Goal: Information Seeking & Learning: Check status

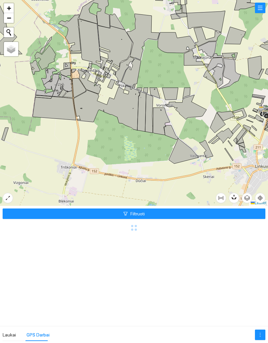
click at [132, 209] on button "Filtruoti" at bounding box center [134, 213] width 263 height 10
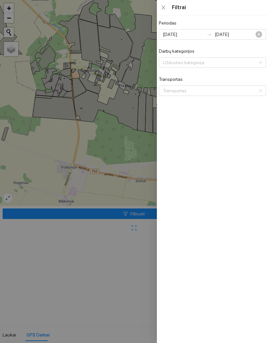
click at [257, 28] on div "Periodas" at bounding box center [212, 24] width 107 height 10
click at [256, 31] on input "[DATE]" at bounding box center [236, 34] width 42 height 7
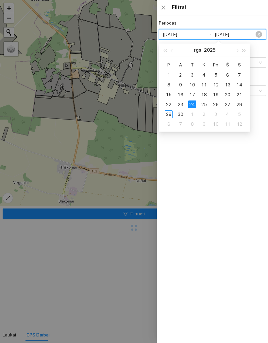
click at [264, 31] on div "[DATE] [DATE]" at bounding box center [212, 34] width 107 height 10
click at [260, 34] on div "[DATE] [DATE]" at bounding box center [212, 34] width 107 height 10
click at [112, 152] on div at bounding box center [134, 171] width 268 height 343
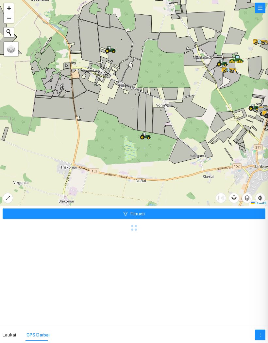
click at [127, 183] on div at bounding box center [134, 103] width 268 height 206
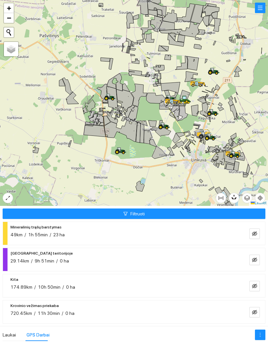
click at [254, 233] on icon "eye-invisible" at bounding box center [254, 233] width 5 height 5
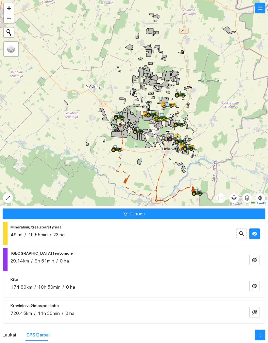
click at [199, 193] on icon at bounding box center [197, 191] width 11 height 5
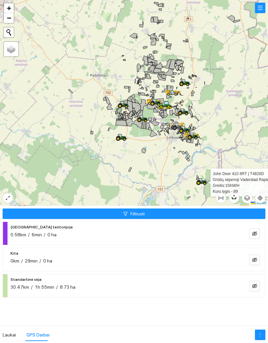
click at [118, 141] on icon at bounding box center [122, 137] width 12 height 7
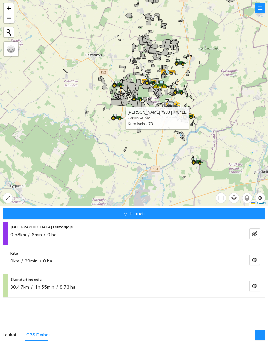
click at [239, 214] on button "Filtruoti" at bounding box center [134, 213] width 263 height 10
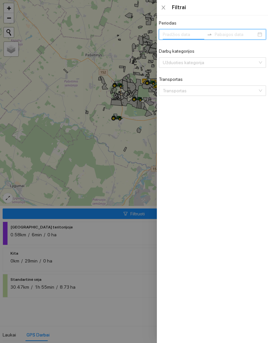
click at [127, 166] on div at bounding box center [134, 171] width 268 height 343
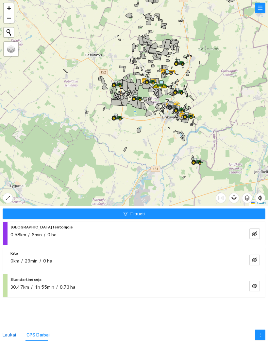
click at [10, 336] on div "Laukai" at bounding box center [9, 334] width 13 height 7
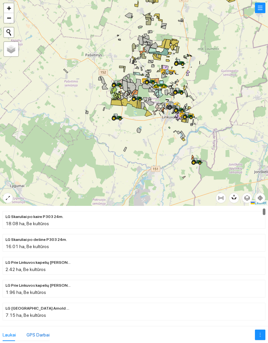
click at [38, 332] on div "GPS Darbai" at bounding box center [38, 334] width 23 height 7
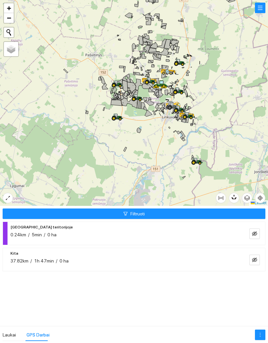
click at [126, 213] on icon "filter" at bounding box center [125, 213] width 5 height 5
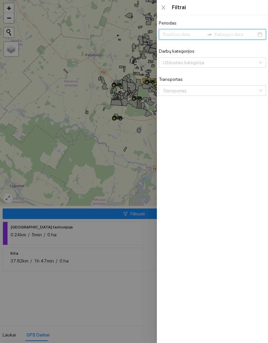
click at [242, 88] on input "Transportas" at bounding box center [210, 91] width 95 height 10
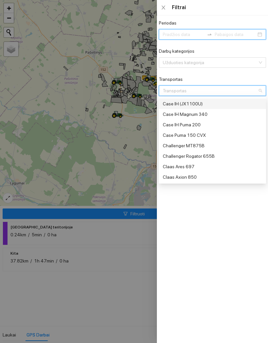
click at [231, 110] on div "Case IH Magnum 340" at bounding box center [212, 114] width 107 height 10
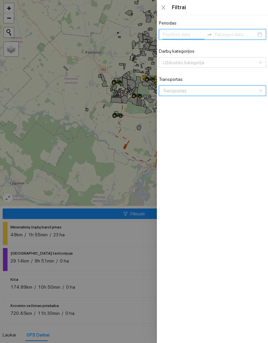
click at [264, 88] on div "Transportas" at bounding box center [212, 90] width 107 height 10
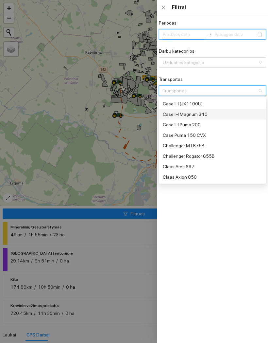
click at [118, 172] on div at bounding box center [134, 171] width 268 height 343
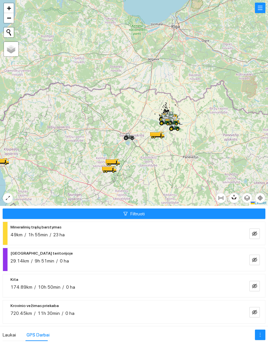
click at [131, 134] on icon at bounding box center [130, 136] width 12 height 7
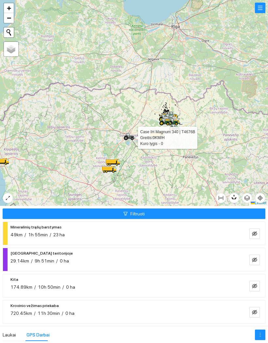
click at [10, 329] on div "Laukai" at bounding box center [9, 335] width 13 height 12
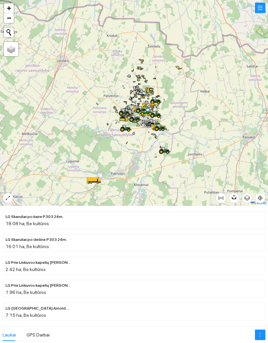
click at [43, 329] on div "GPS Darbai" at bounding box center [38, 335] width 23 height 12
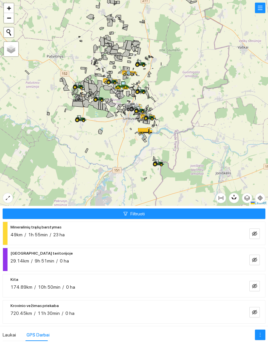
click at [127, 224] on div "Mineralinių trąšų barstymas 49km / 1h 55min / 23 ha" at bounding box center [123, 230] width 226 height 15
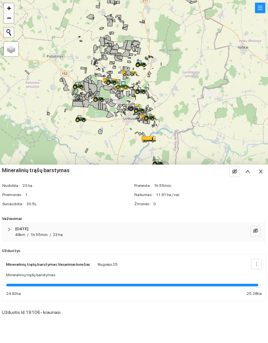
click at [139, 239] on div "[DATE] 49km / 1h 55min / 23 ha" at bounding box center [134, 232] width 264 height 20
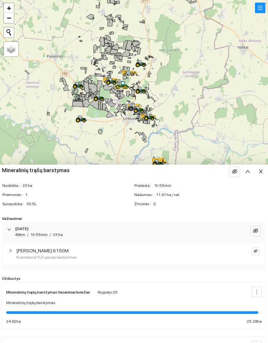
click at [260, 173] on icon "close" at bounding box center [261, 171] width 5 height 5
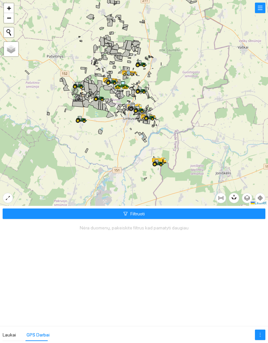
click at [214, 213] on button "Filtruoti" at bounding box center [134, 213] width 263 height 10
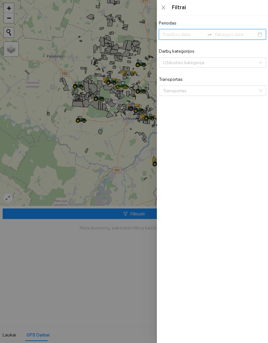
click at [225, 207] on div "Periodas [DATE] [DATE] Darbų kategorijos Užduoties kategorija Transportas Trans…" at bounding box center [212, 179] width 111 height 328
click at [235, 94] on input "Transportas" at bounding box center [210, 91] width 95 height 10
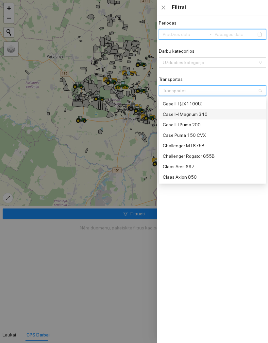
click at [221, 119] on div "Case IH Puma 200" at bounding box center [212, 124] width 107 height 10
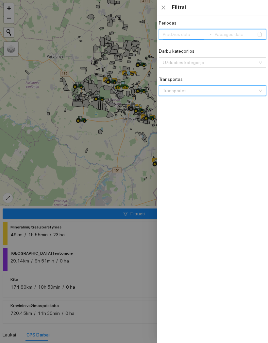
click at [118, 171] on div at bounding box center [134, 171] width 268 height 343
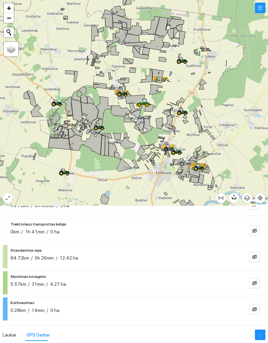
scroll to position [137, 0]
click at [256, 254] on icon "eye-invisible" at bounding box center [254, 256] width 5 height 5
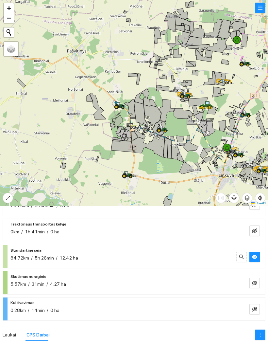
click at [182, 246] on div "Standartinė sėja 84.72km / 5h 26min / 12.42 ha" at bounding box center [123, 253] width 226 height 15
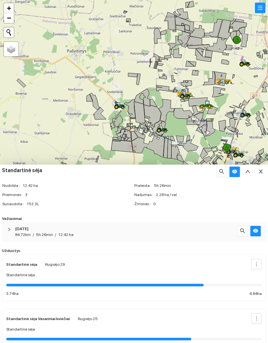
click at [180, 233] on div "84.72km / 5h 26min / 12.42 ha" at bounding box center [125, 235] width 220 height 6
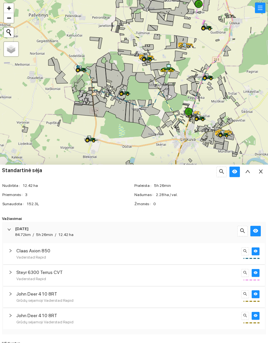
scroll to position [0, 0]
click at [262, 170] on icon "close" at bounding box center [261, 171] width 5 height 5
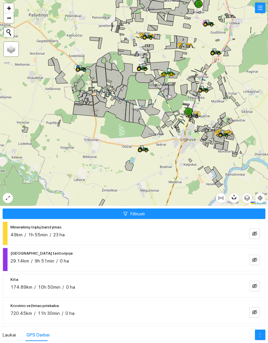
scroll to position [137, 0]
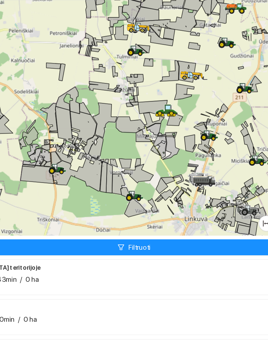
click at [28, 2] on div at bounding box center [134, 103] width 268 height 206
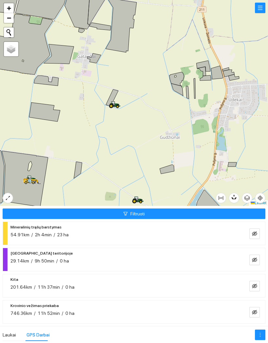
click at [110, 108] on icon at bounding box center [115, 104] width 12 height 7
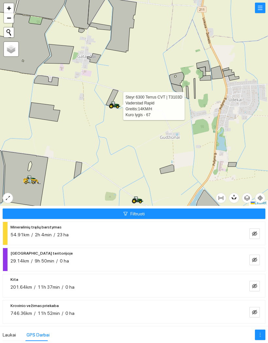
click at [160, 133] on div at bounding box center [134, 103] width 268 height 206
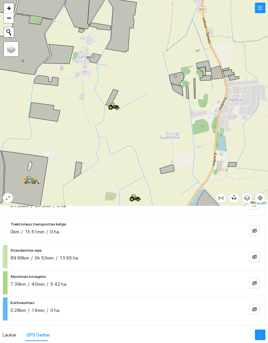
scroll to position [137, 0]
click at [197, 246] on div "Standartinė sėja 89.88km / 5h 53min / 13.95 ha" at bounding box center [123, 253] width 226 height 15
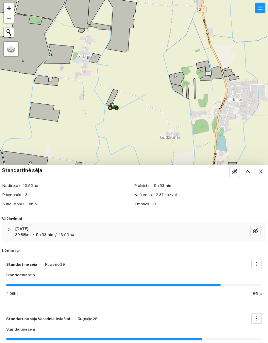
click at [201, 223] on div "2025-09-29 89.88km / 5h 53min / 13.95 ha" at bounding box center [134, 232] width 264 height 20
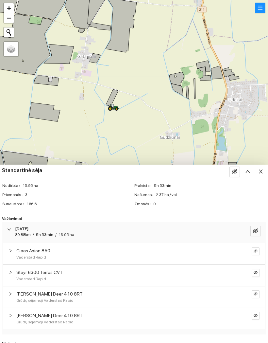
scroll to position [0, 0]
click at [263, 173] on icon "close" at bounding box center [261, 171] width 5 height 5
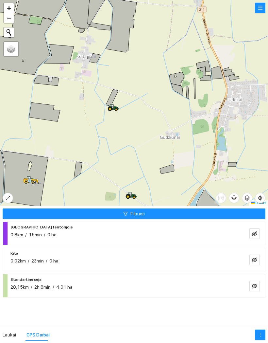
click at [163, 210] on button "Filtruoti" at bounding box center [134, 213] width 263 height 10
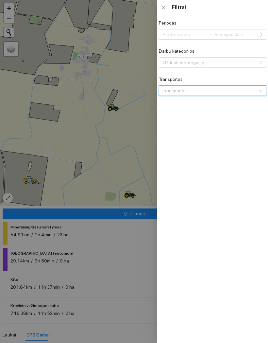
click at [261, 90] on div "Transportas" at bounding box center [212, 90] width 107 height 10
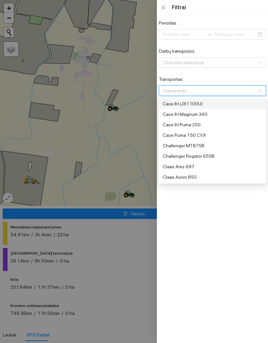
click at [128, 154] on div at bounding box center [134, 171] width 268 height 343
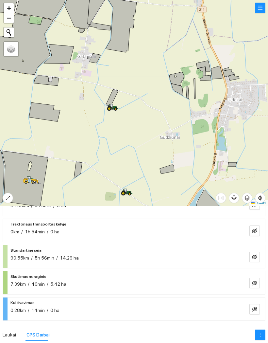
scroll to position [137, 0]
click at [253, 254] on icon "eye-invisible" at bounding box center [254, 256] width 5 height 5
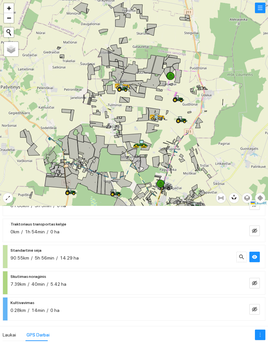
click at [259, 252] on button "button" at bounding box center [255, 257] width 10 height 10
